Goal: Navigation & Orientation: Find specific page/section

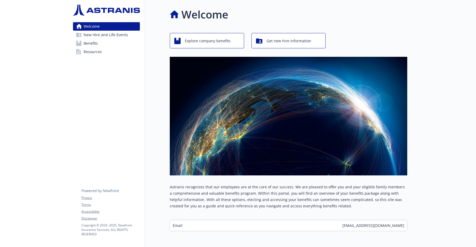
click at [93, 44] on span "Benefits" at bounding box center [91, 43] width 14 height 8
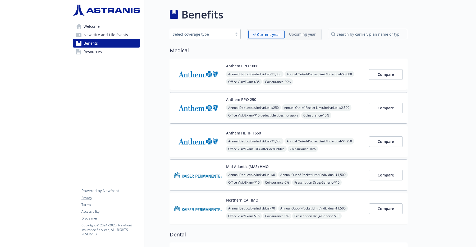
click at [113, 53] on link "Resources" at bounding box center [106, 52] width 67 height 8
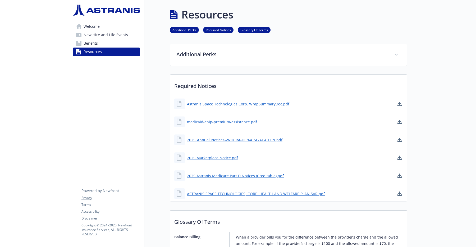
click at [94, 26] on span "Welcome" at bounding box center [92, 26] width 16 height 8
